Goal: Information Seeking & Learning: Check status

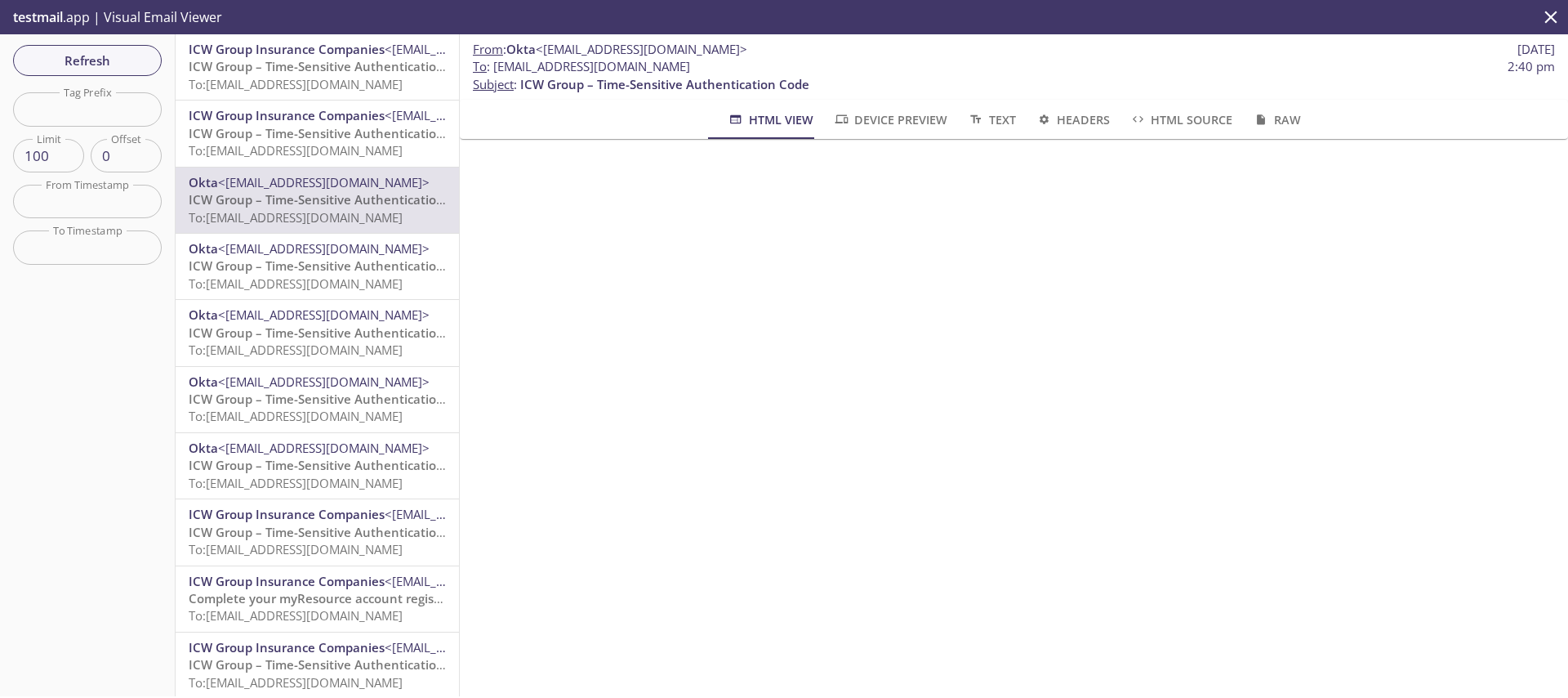
click at [86, 81] on div "Refresh Filters Tag Prefix Tag Prefix Limit 100 Limit Offset 0 Offset From Time…" at bounding box center [88, 365] width 175 height 662
click at [92, 72] on button "Refresh" at bounding box center [87, 60] width 148 height 31
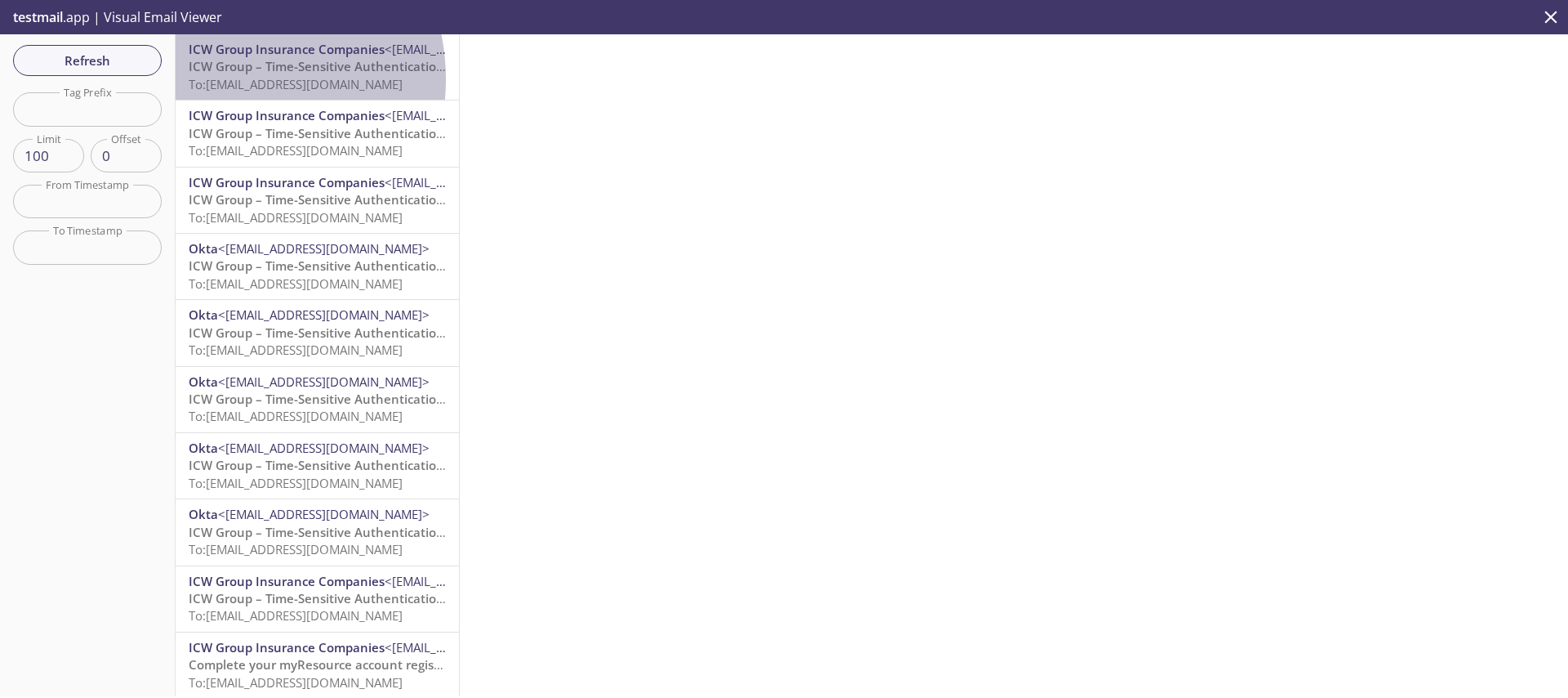
click at [224, 79] on span "To: [EMAIL_ADDRESS][DOMAIN_NAME]" at bounding box center [296, 84] width 214 height 17
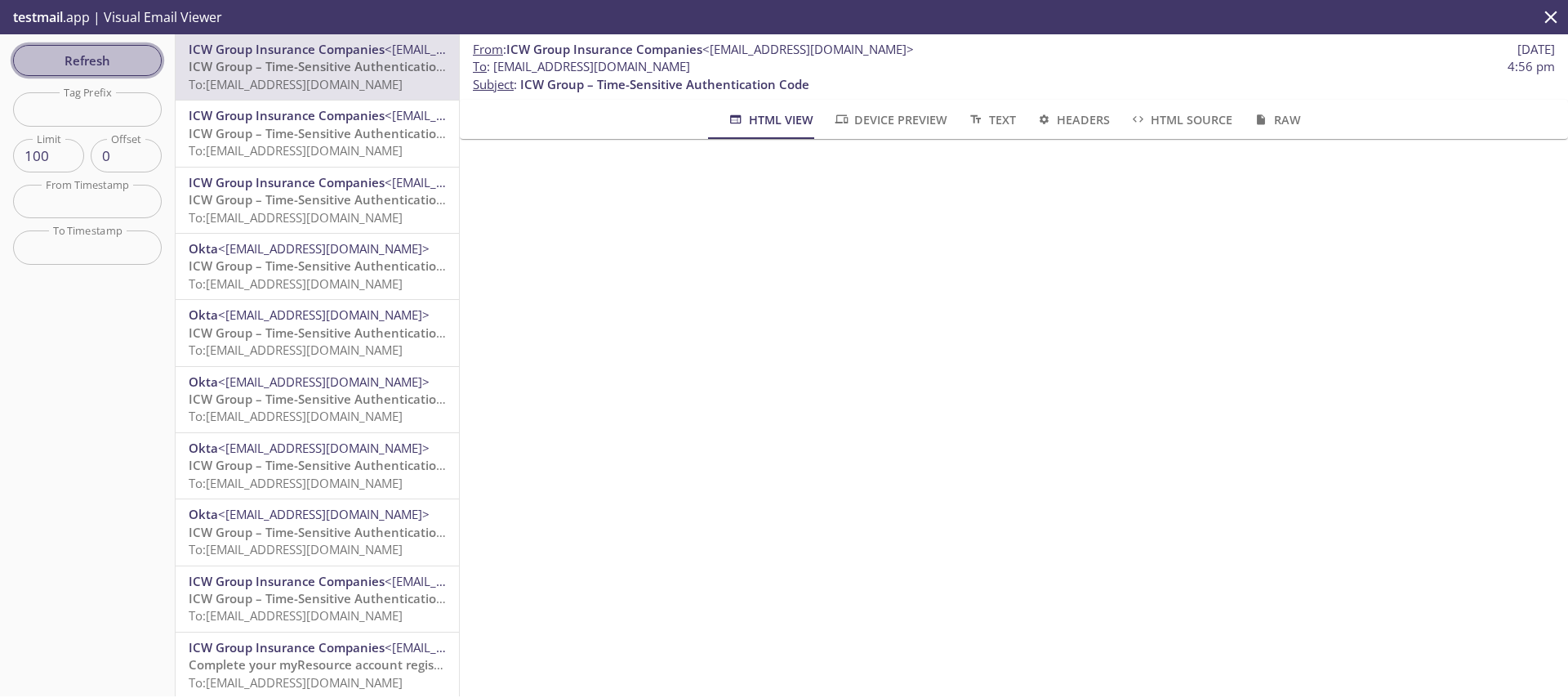
click at [133, 52] on span "Refresh" at bounding box center [88, 61] width 123 height 21
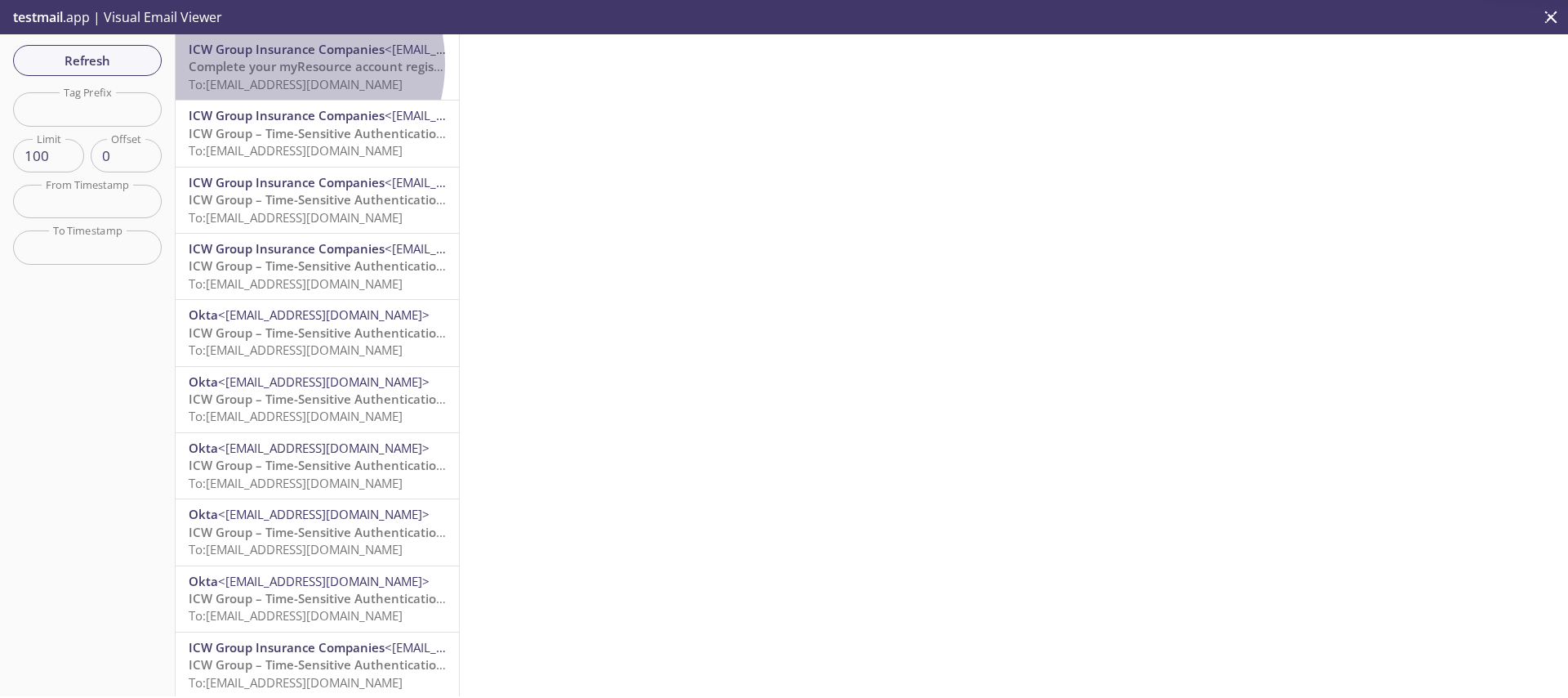
click at [277, 63] on span "Complete your myResource account registration" at bounding box center [332, 66] width 286 height 17
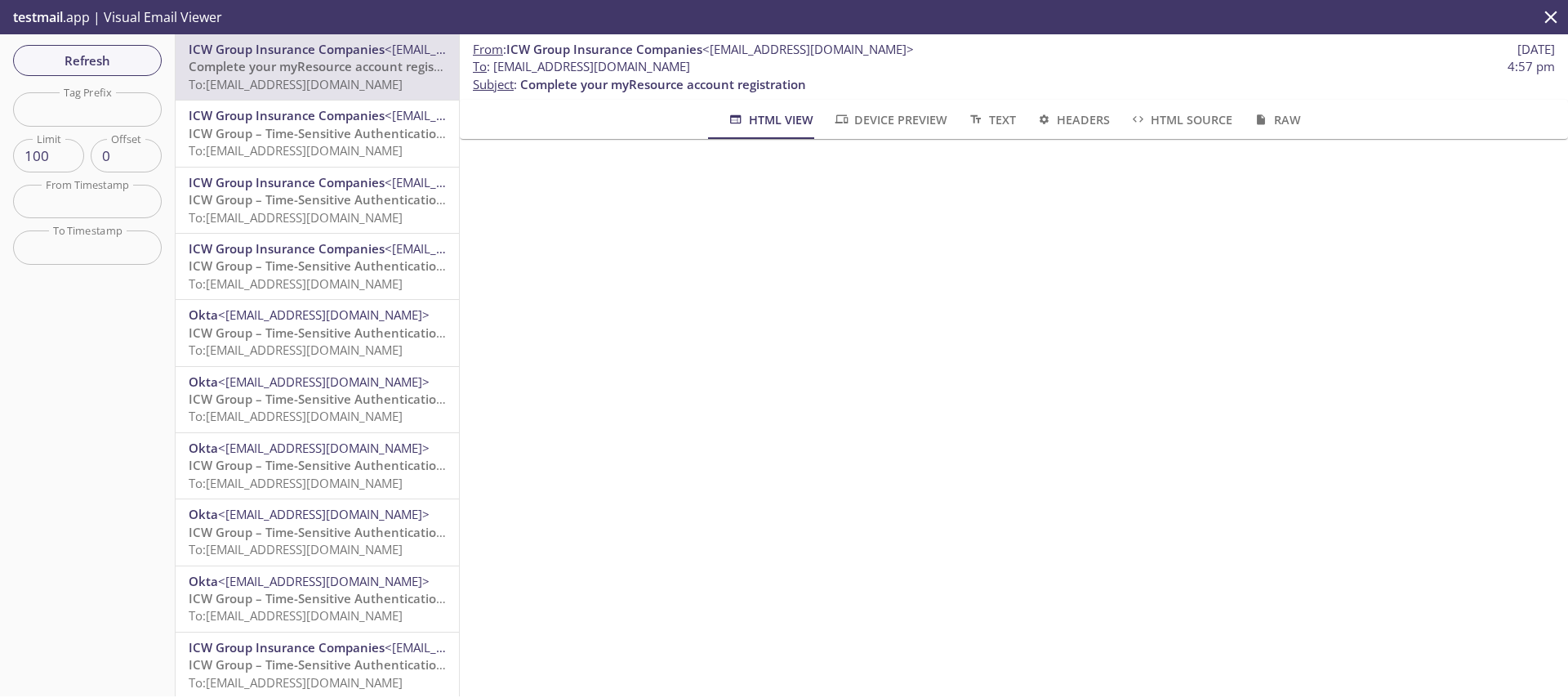
click at [854, 124] on span "Device Preview" at bounding box center [890, 119] width 114 height 20
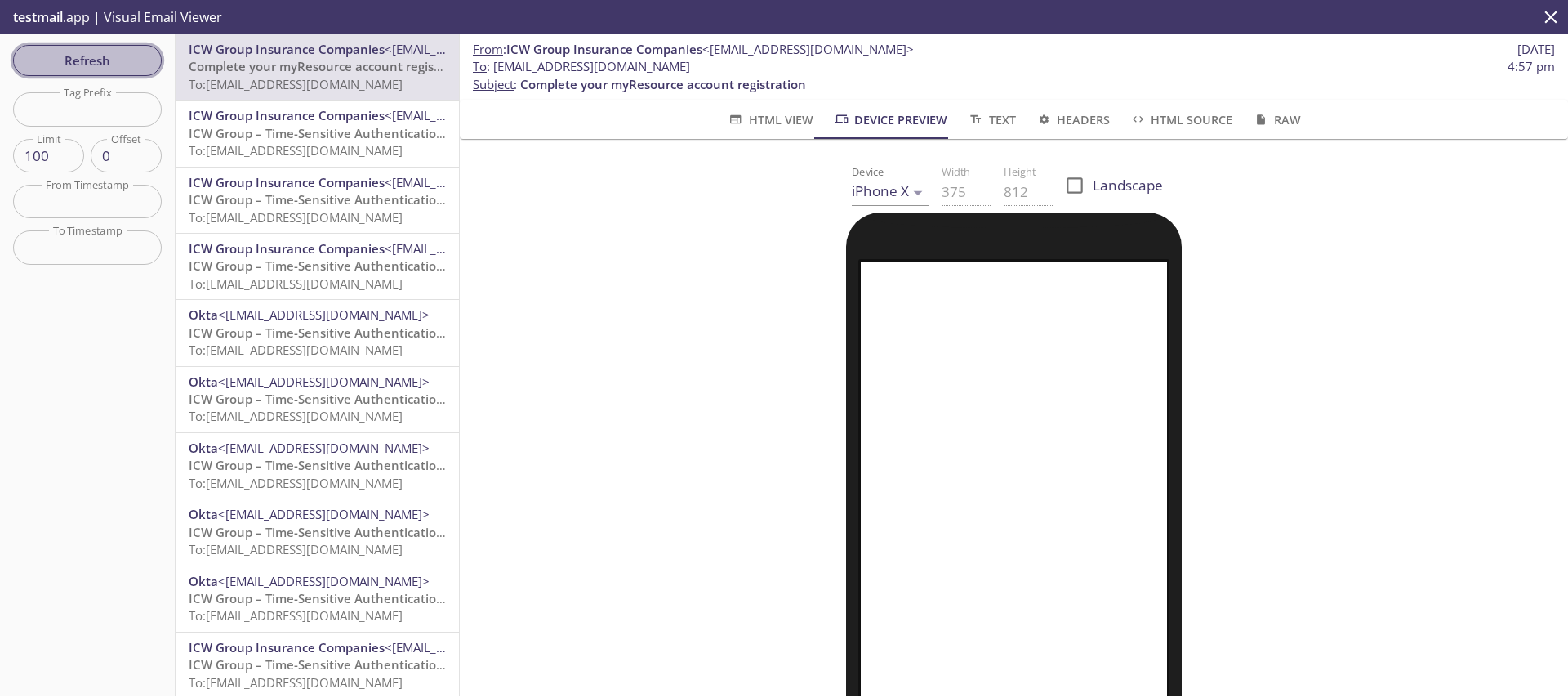
click at [88, 64] on span "Refresh" at bounding box center [88, 61] width 123 height 21
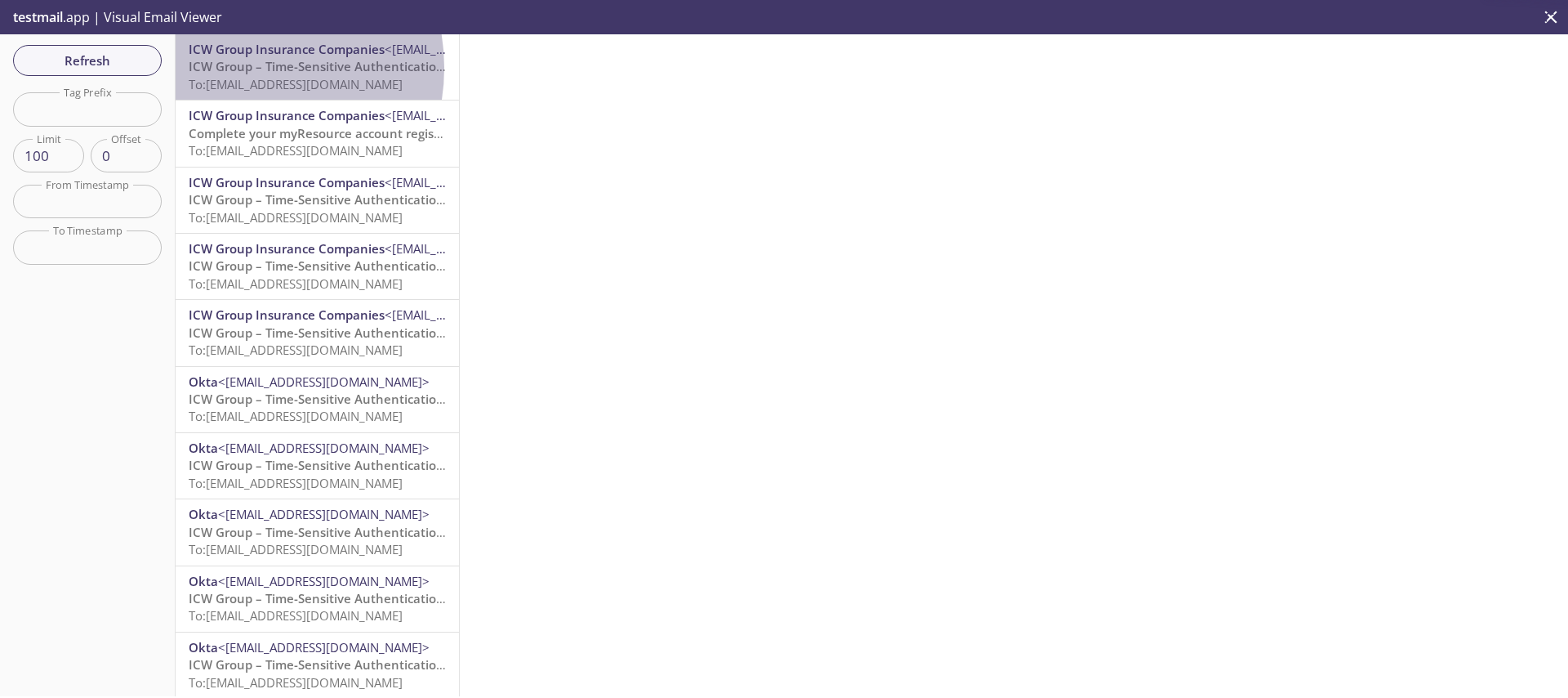
click at [240, 68] on span "ICW Group – Time-Sensitive Authentication Code" at bounding box center [333, 66] width 289 height 17
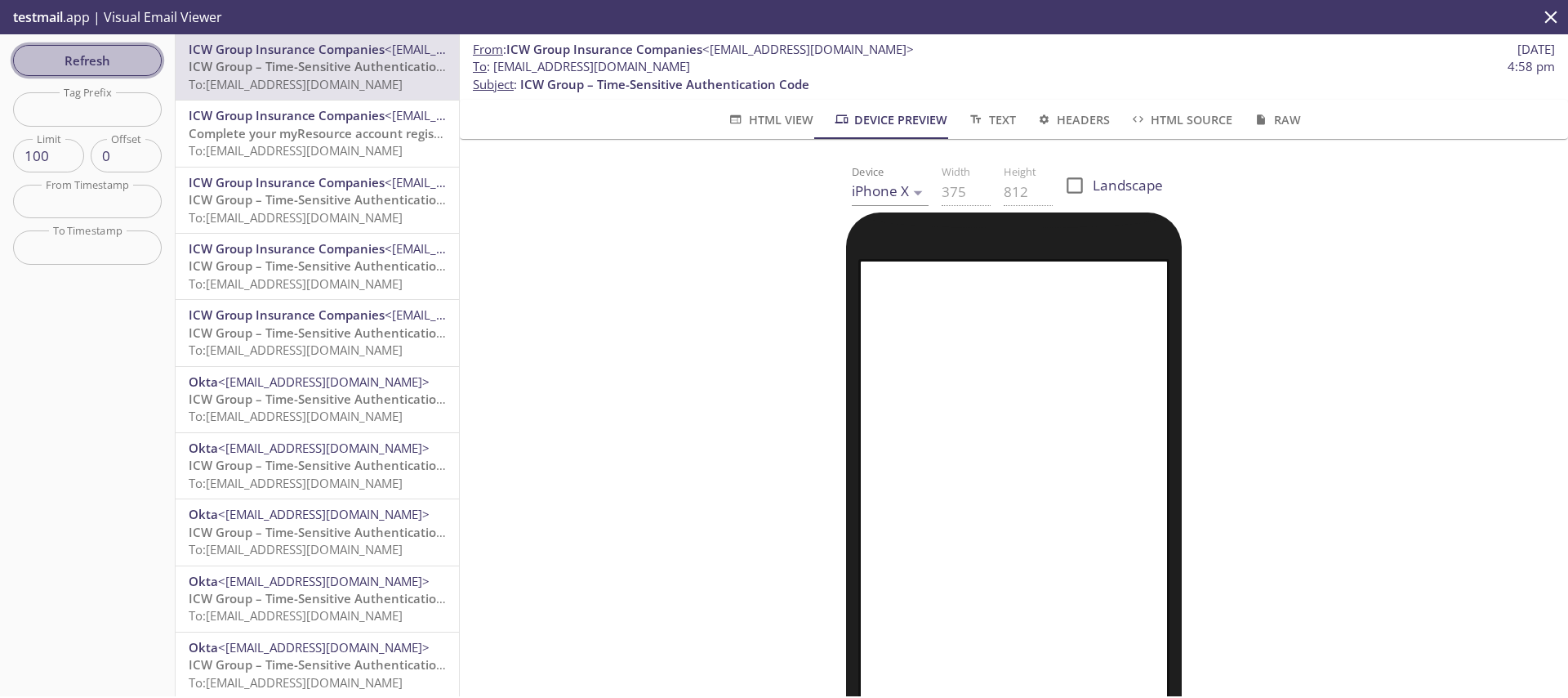
click at [93, 52] on span "Refresh" at bounding box center [88, 61] width 123 height 21
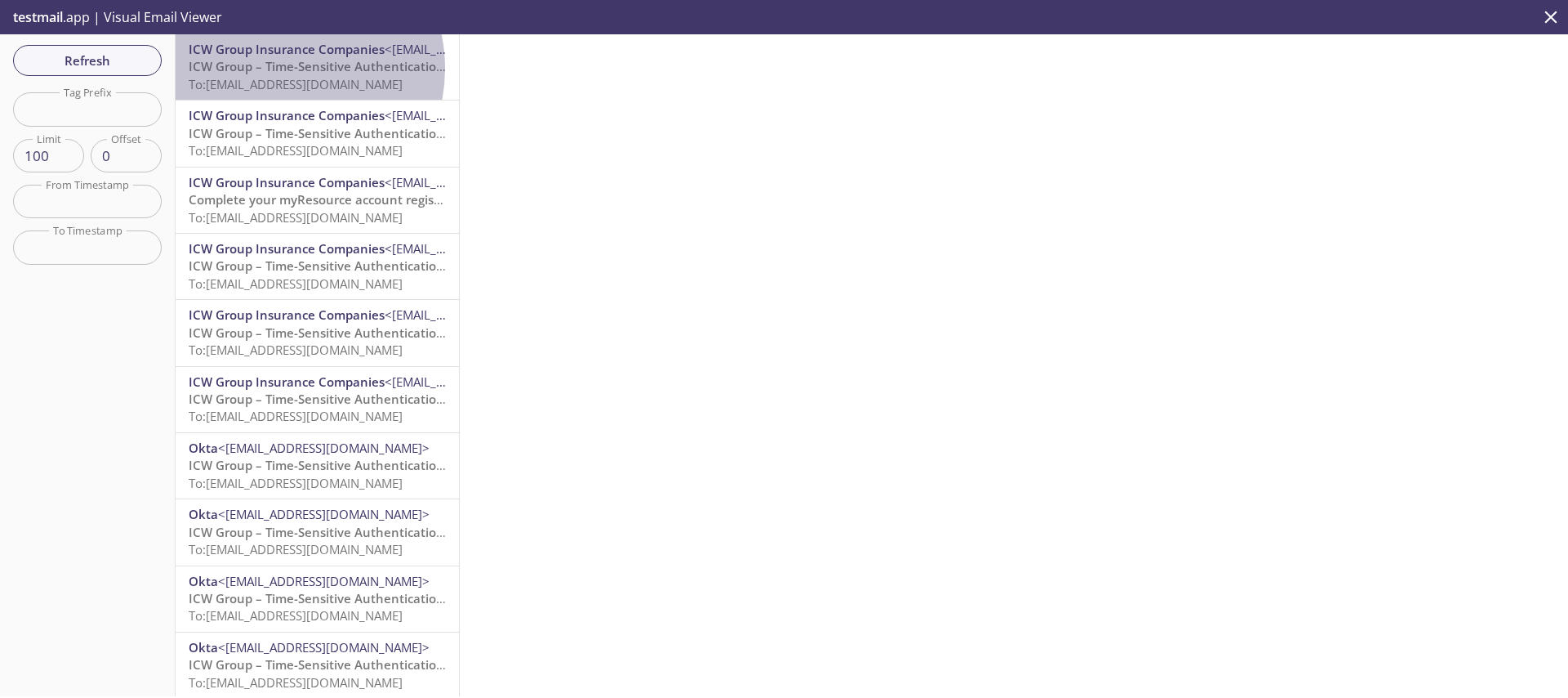
click at [281, 68] on span "ICW Group – Time-Sensitive Authentication Code" at bounding box center [333, 66] width 289 height 17
